Goal: Task Accomplishment & Management: Use online tool/utility

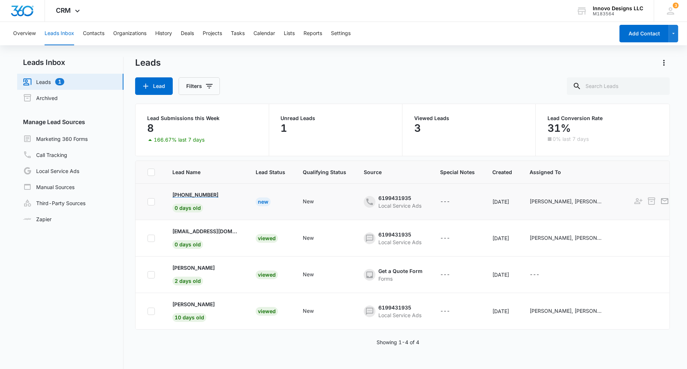
click at [209, 195] on p "[PHONE_NUMBER]" at bounding box center [195, 195] width 46 height 8
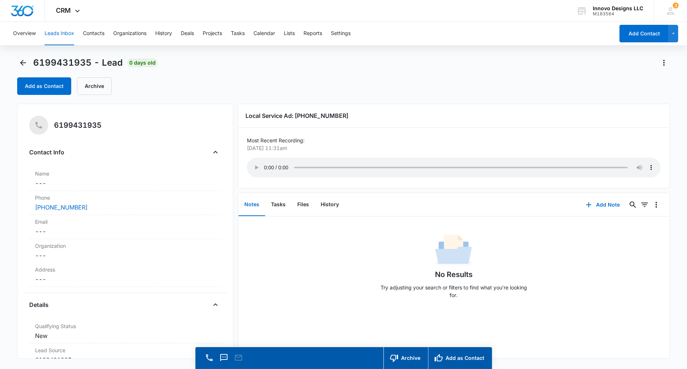
click at [266, 164] on audio "Your browser does not support the audio tag." at bounding box center [454, 168] width 414 height 20
click at [267, 162] on audio "Your browser does not support the audio tag." at bounding box center [454, 168] width 414 height 20
click at [415, 361] on button "Archive" at bounding box center [406, 358] width 45 height 22
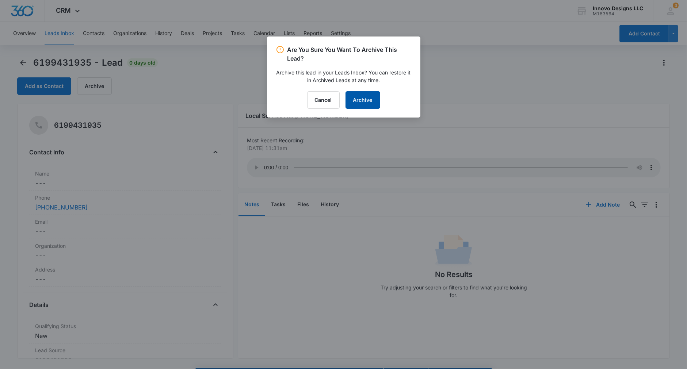
click at [366, 96] on button "Archive" at bounding box center [363, 100] width 35 height 18
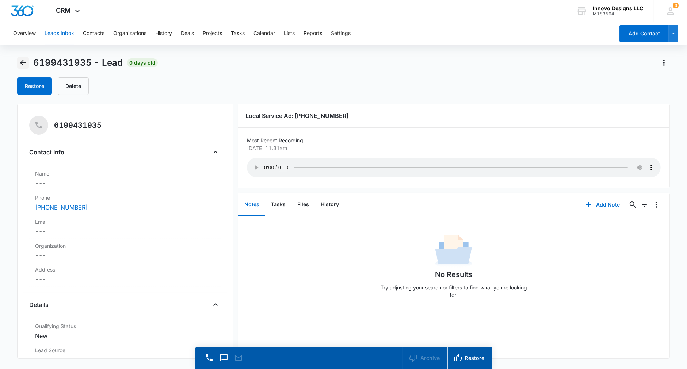
click at [23, 65] on icon "Back" at bounding box center [23, 63] width 6 height 6
